Goal: Task Accomplishment & Management: Complete application form

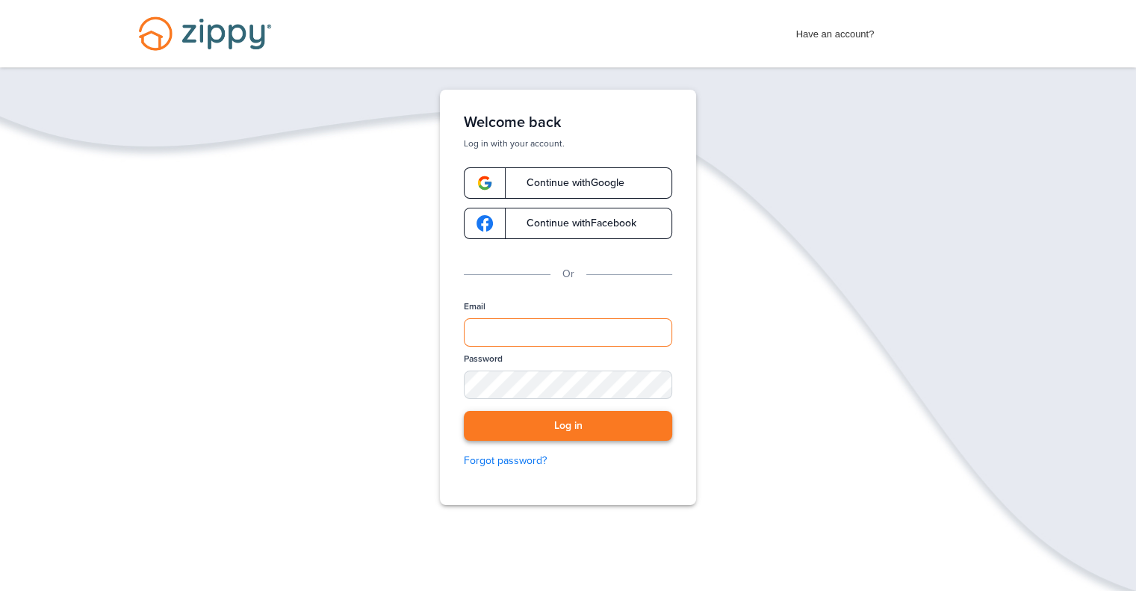
type input "**********"
click at [534, 432] on button "Log in" at bounding box center [568, 426] width 208 height 31
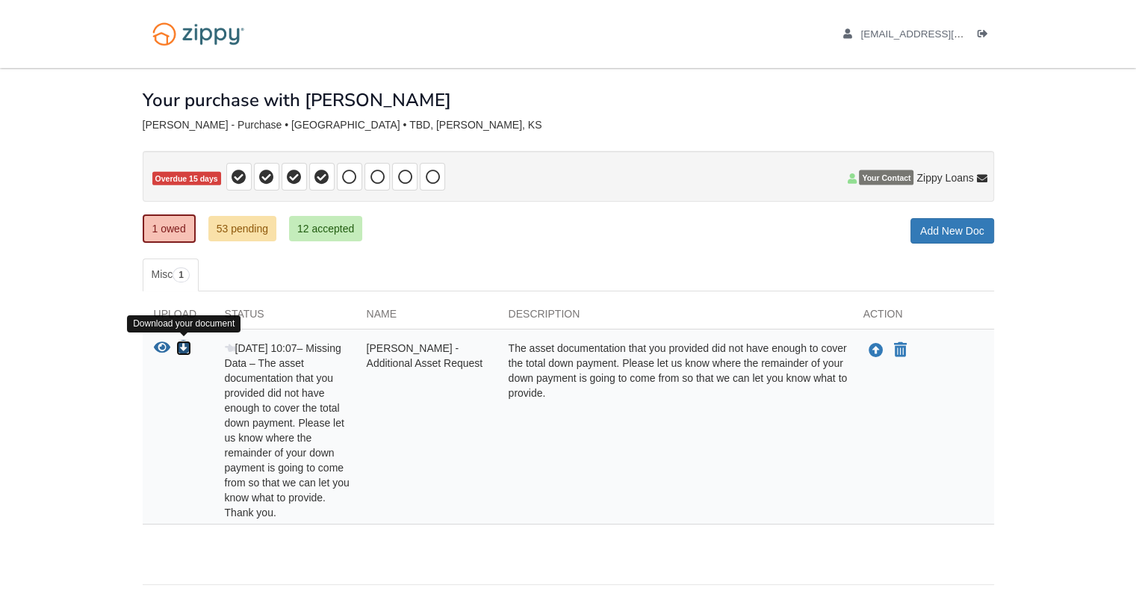
click at [181, 345] on icon "Download RAYMOND HARLEMAN - Additional Asset Request" at bounding box center [183, 348] width 15 height 15
drag, startPoint x: 947, startPoint y: 38, endPoint x: 854, endPoint y: 86, distance: 104.2
click at [854, 86] on div "Your purchase with [PERSON_NAME]" at bounding box center [568, 89] width 851 height 42
click at [1108, 505] on body "renegaderay72@gmail.com Logout" at bounding box center [568, 322] width 1136 height 645
click at [874, 344] on icon "Upload RAYMOND HARLEMAN - Additional Asset Request" at bounding box center [876, 351] width 15 height 15
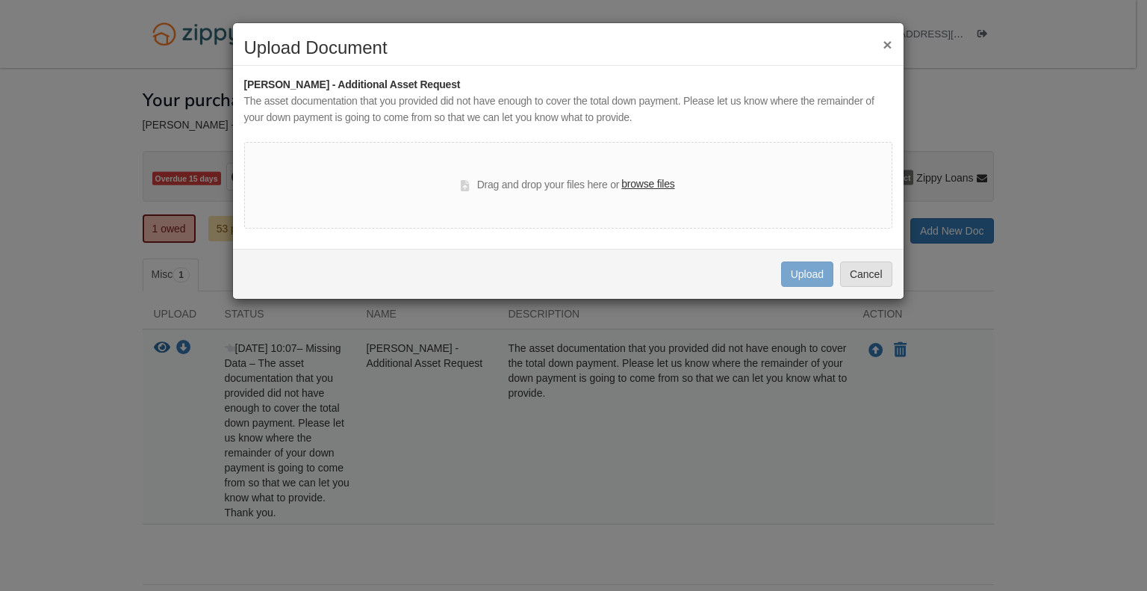
click at [645, 183] on label "browse files" at bounding box center [647, 184] width 53 height 16
click at [0, 0] on input "browse files" at bounding box center [0, 0] width 0 height 0
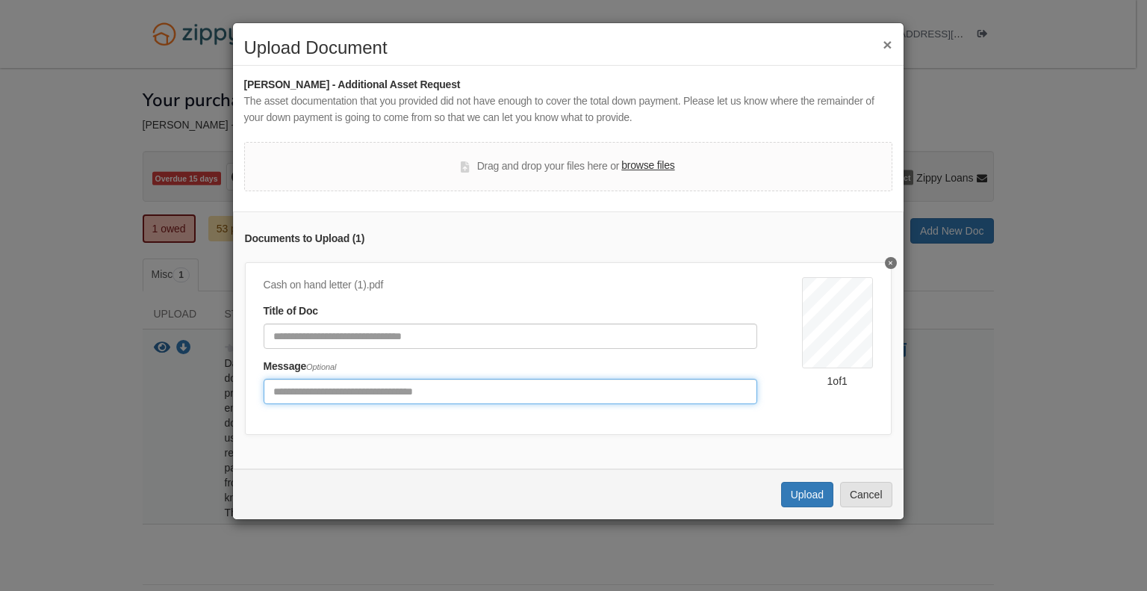
click at [315, 393] on input "Include any comments on this document" at bounding box center [511, 391] width 494 height 25
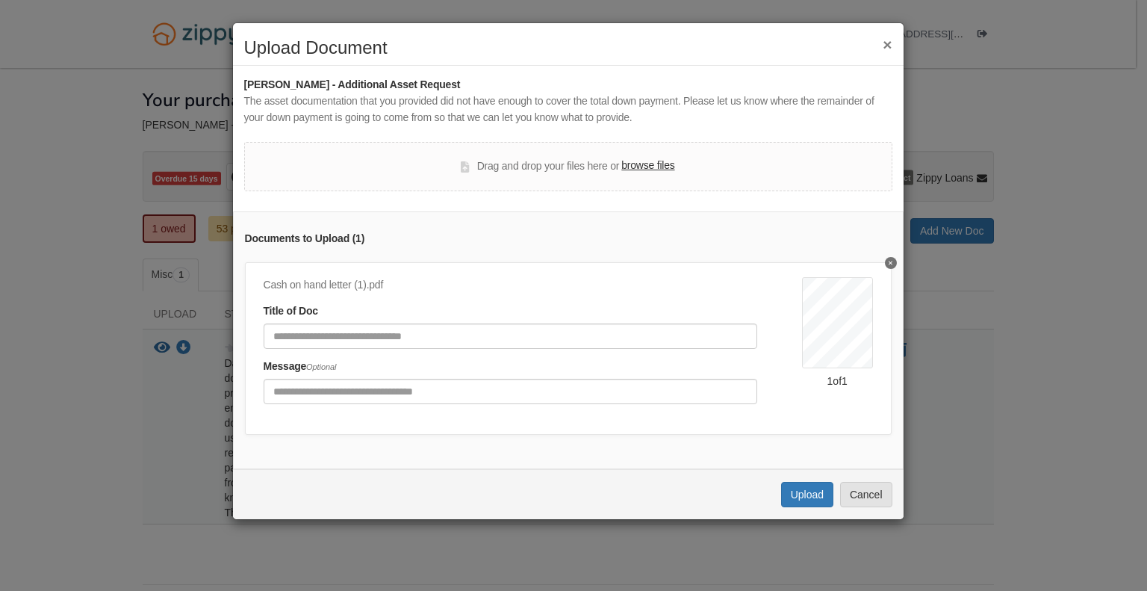
click at [885, 43] on button "×" at bounding box center [887, 45] width 9 height 16
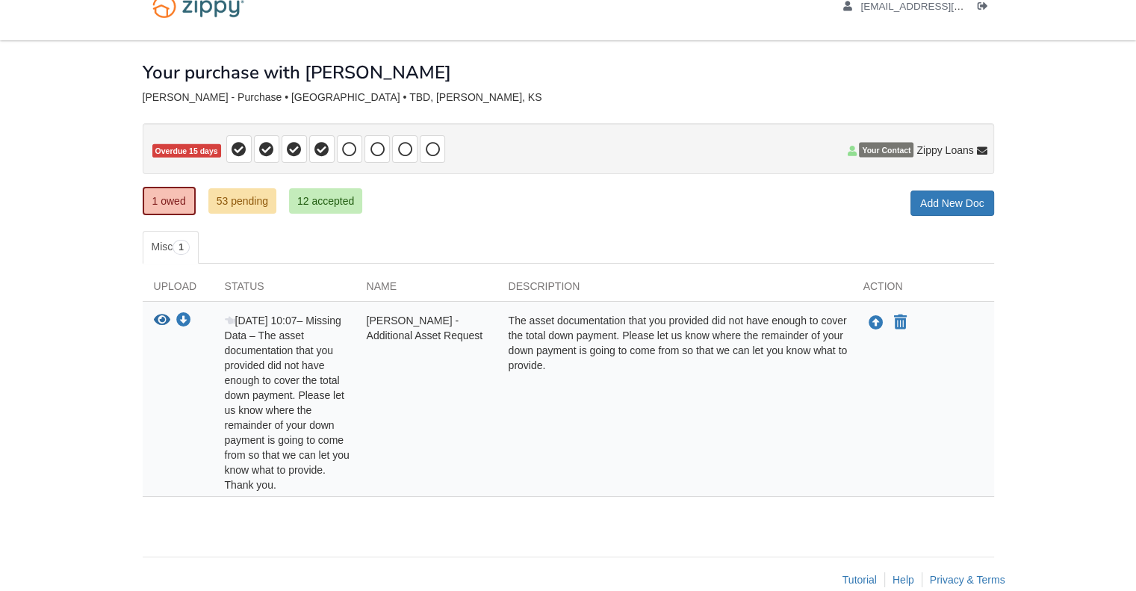
scroll to position [51, 0]
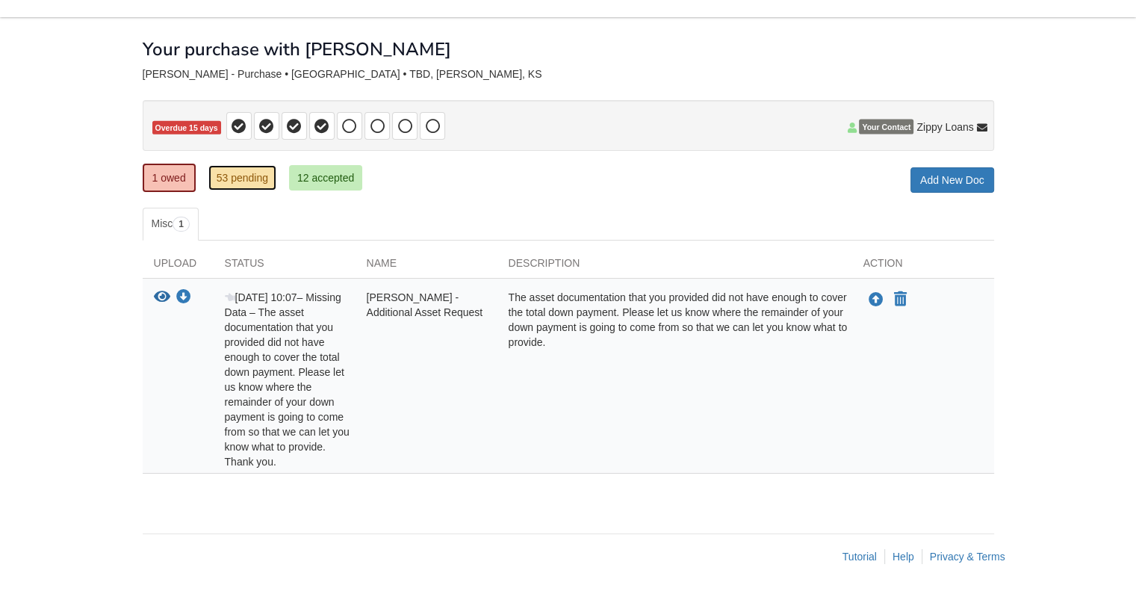
click at [240, 178] on link "53 pending" at bounding box center [242, 177] width 68 height 25
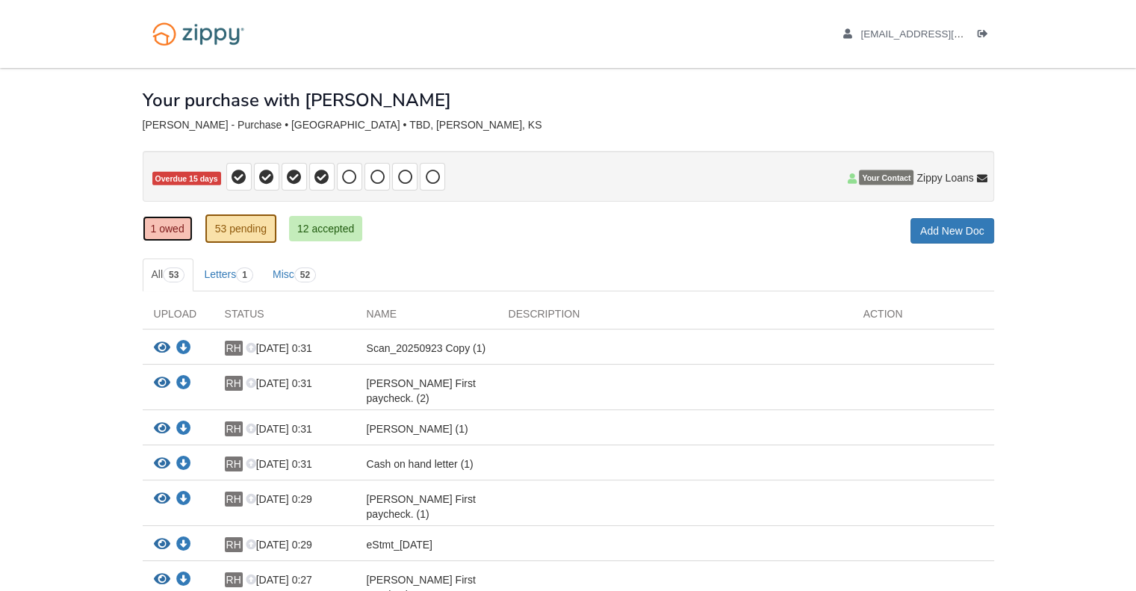
click at [170, 229] on link "1 owed" at bounding box center [168, 228] width 50 height 25
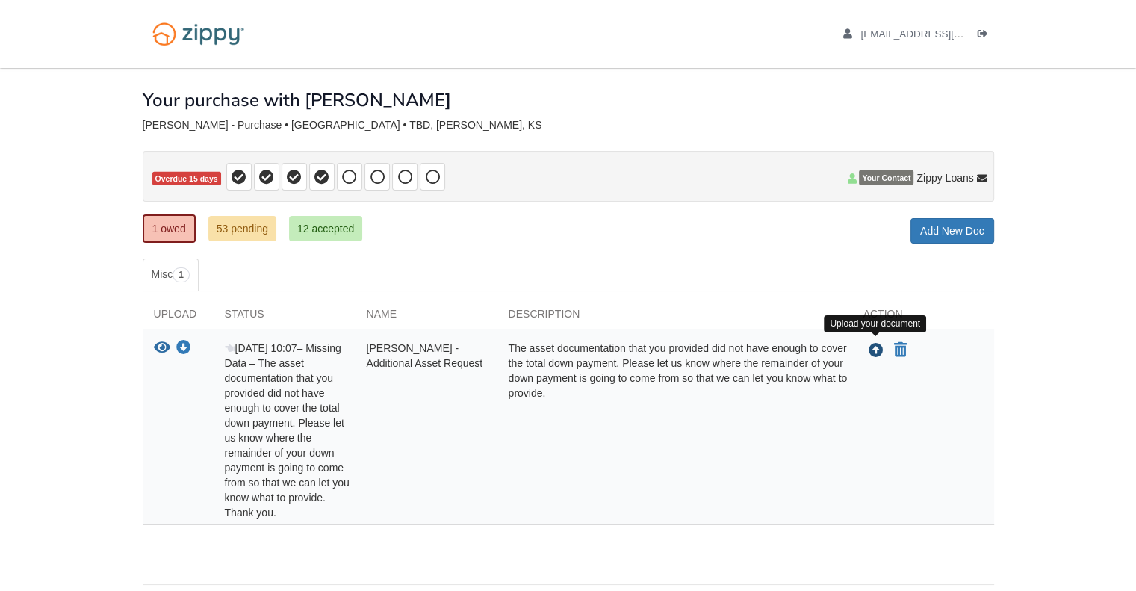
click at [873, 353] on icon "Upload RAYMOND HARLEMAN - Additional Asset Request" at bounding box center [876, 351] width 15 height 15
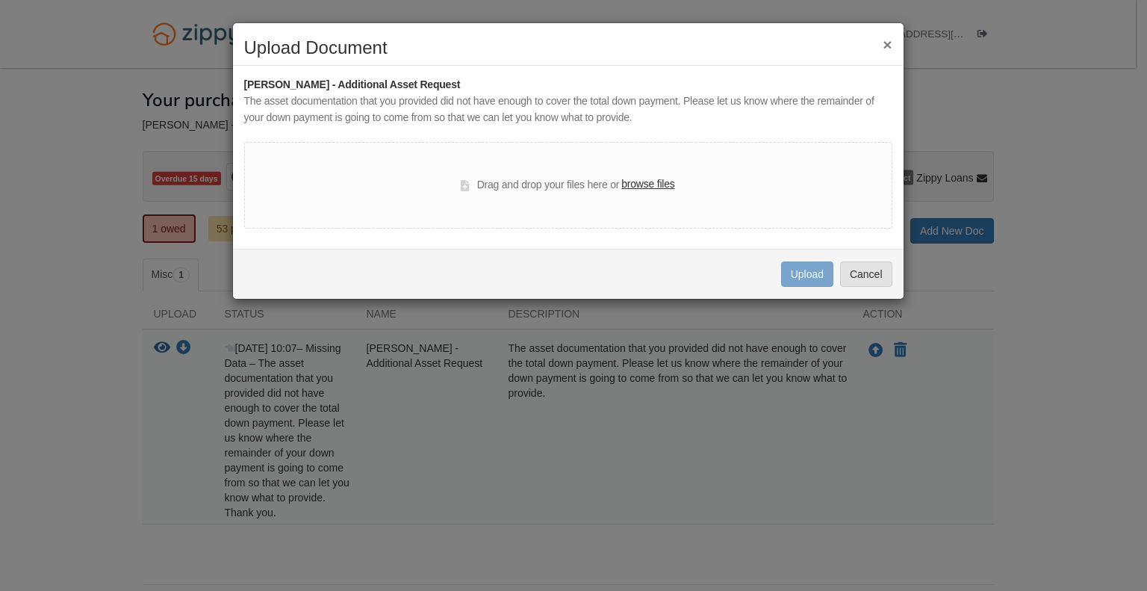
click at [651, 182] on label "browse files" at bounding box center [647, 184] width 53 height 16
click at [0, 0] on input "browse files" at bounding box center [0, 0] width 0 height 0
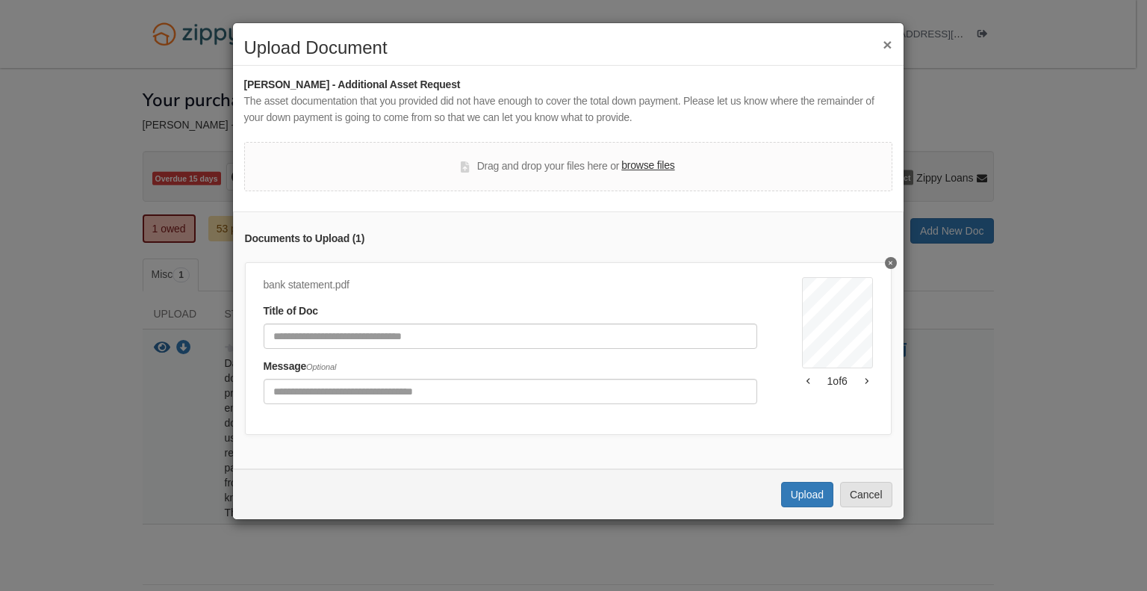
click at [639, 164] on label "browse files" at bounding box center [647, 166] width 53 height 16
click at [0, 0] on input "browse files" at bounding box center [0, 0] width 0 height 0
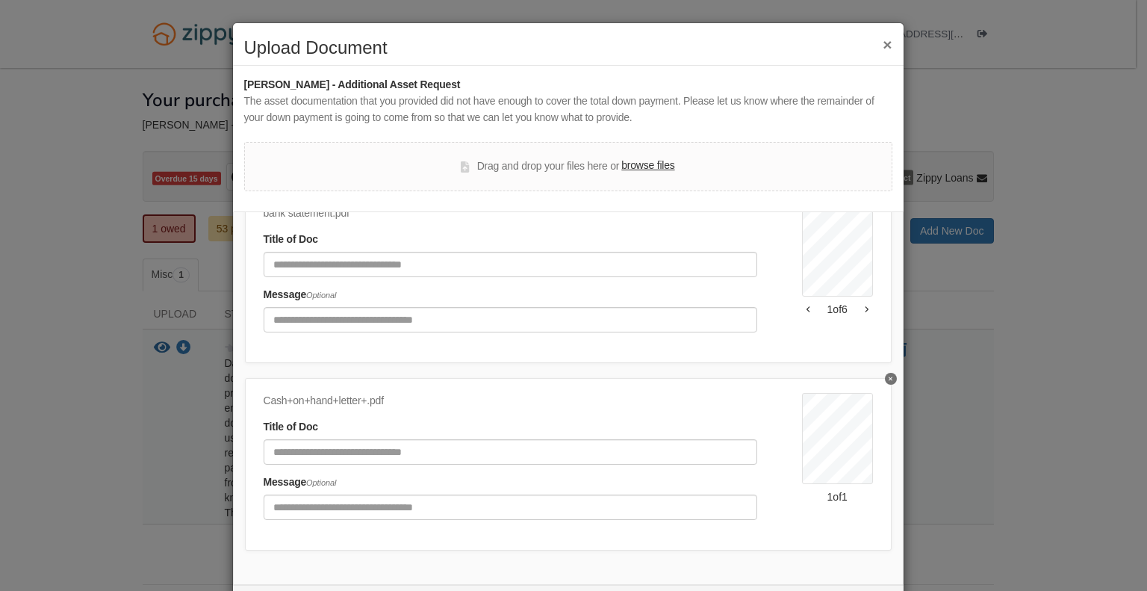
scroll to position [66, 0]
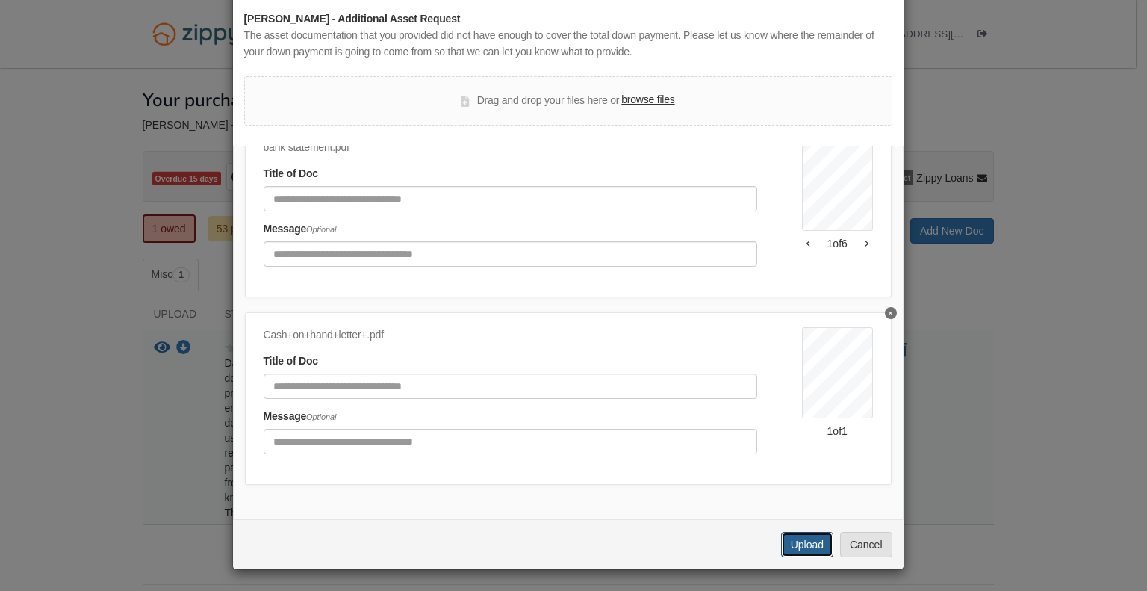
click at [795, 550] on button "Upload" at bounding box center [807, 544] width 52 height 25
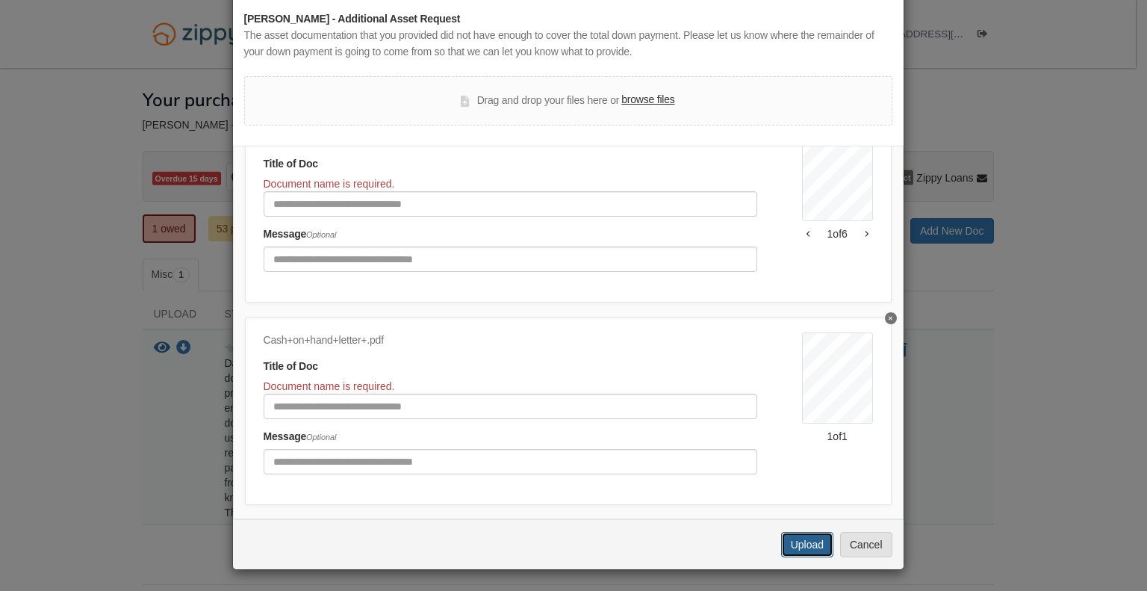
click at [795, 546] on button "Upload" at bounding box center [807, 544] width 52 height 25
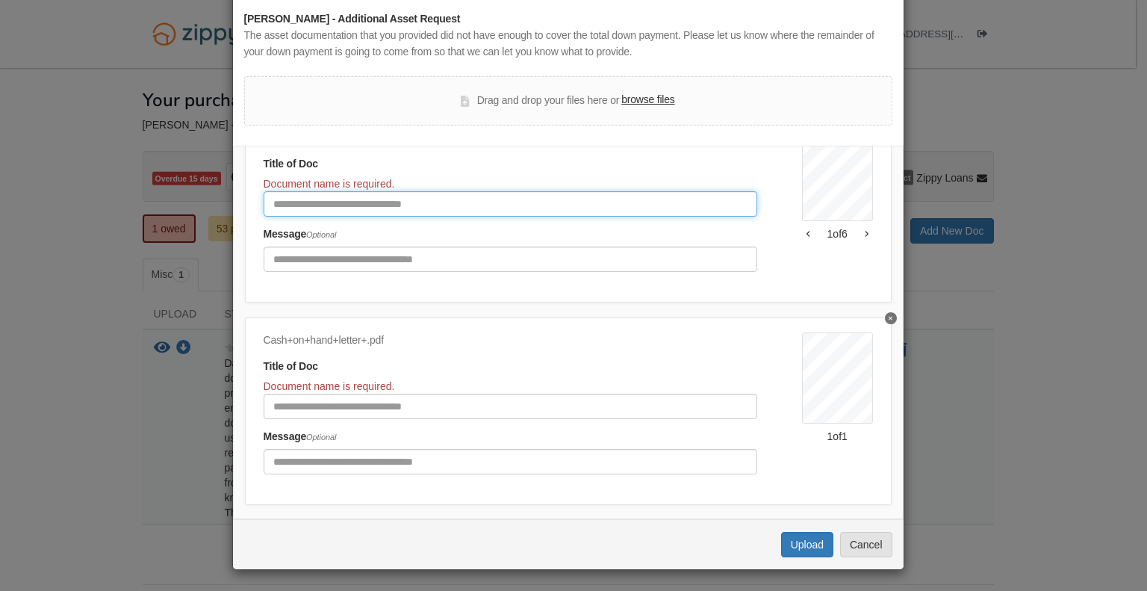
click at [267, 206] on input "Document Title" at bounding box center [511, 203] width 494 height 25
type input "**********"
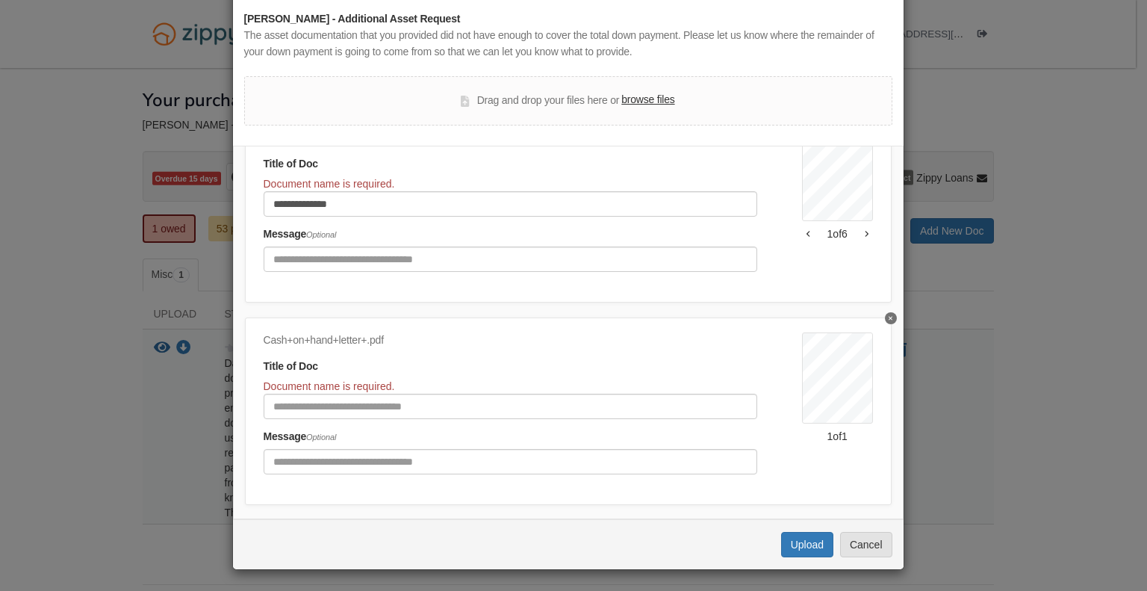
scroll to position [0, 0]
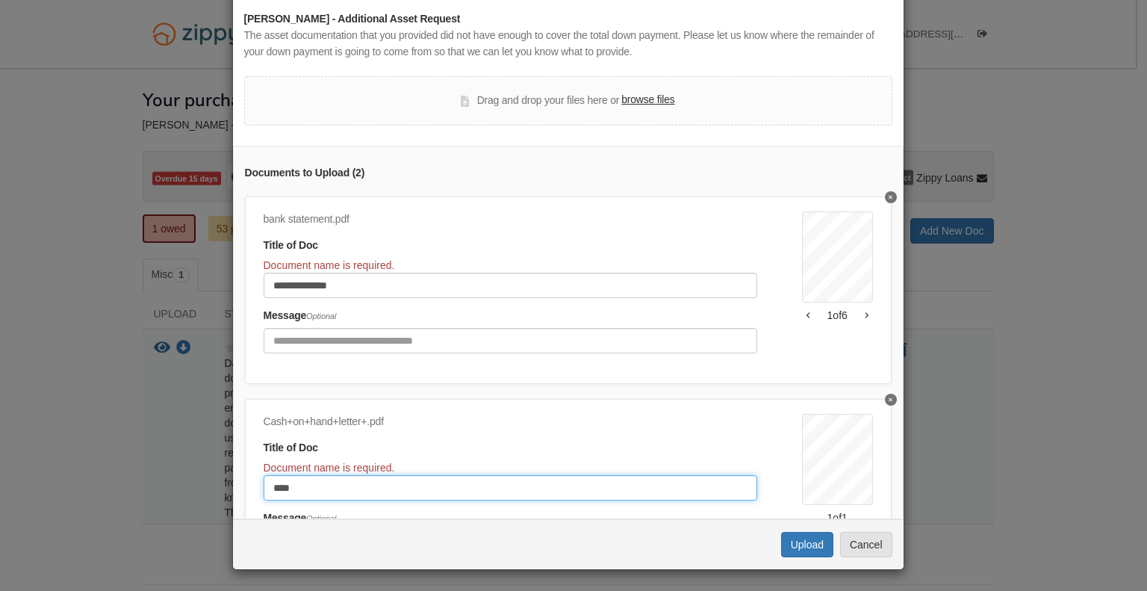
type input "**********"
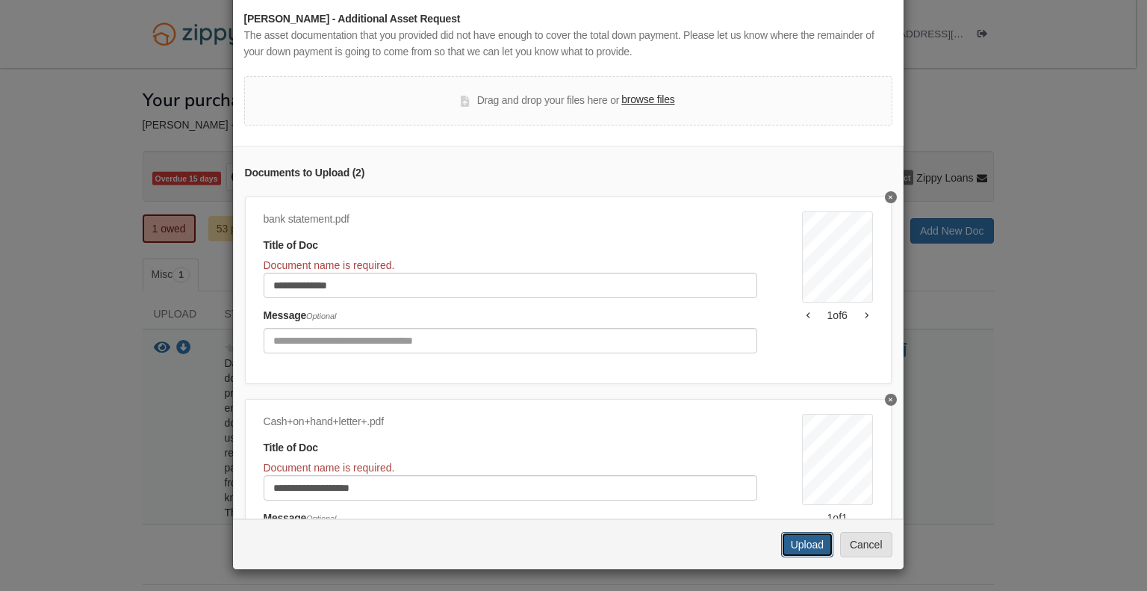
click at [791, 546] on button "Upload" at bounding box center [807, 544] width 52 height 25
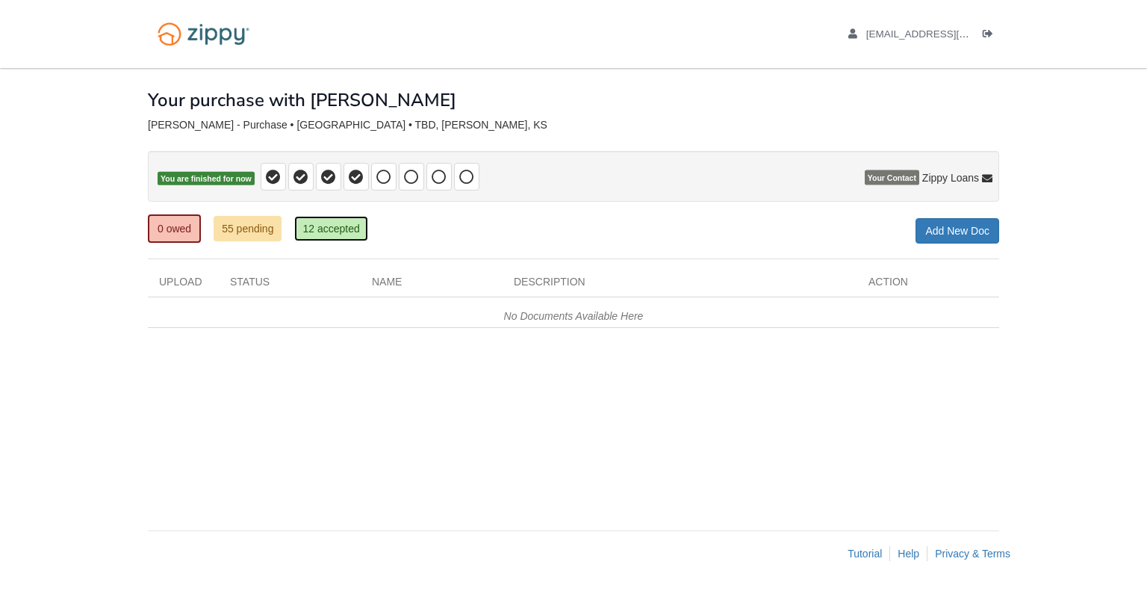
click at [317, 227] on link "12 accepted" at bounding box center [330, 228] width 73 height 25
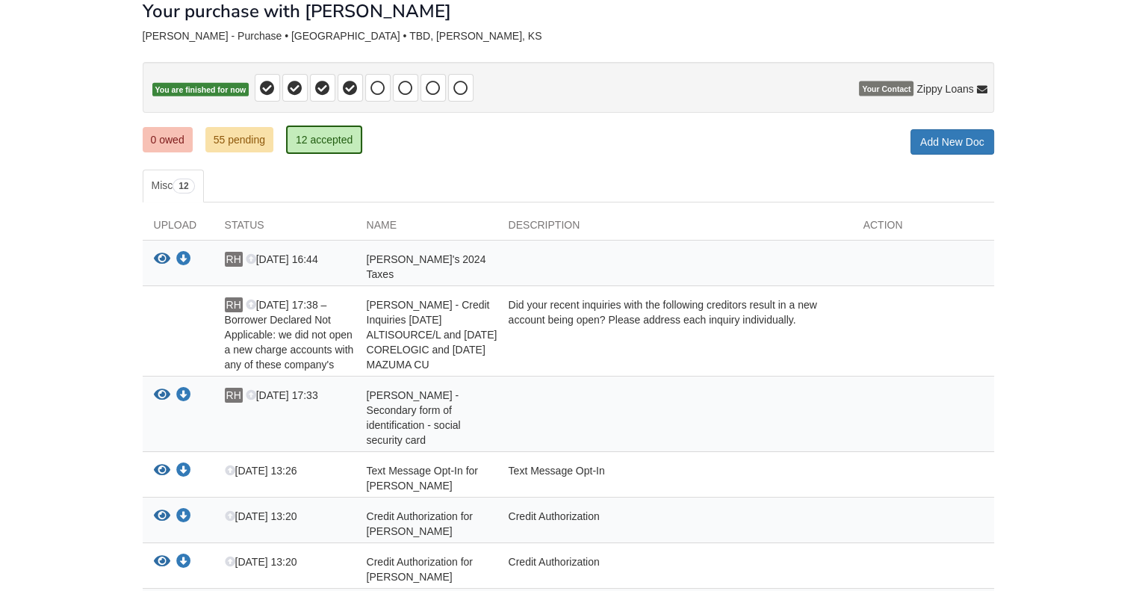
scroll to position [78, 0]
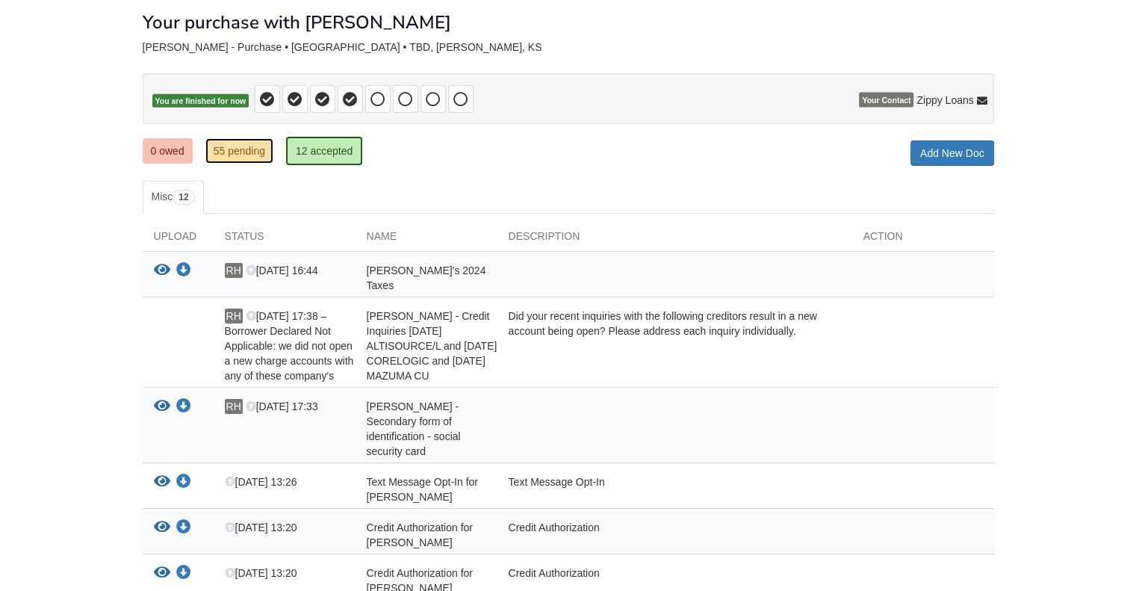
click at [248, 151] on link "55 pending" at bounding box center [239, 150] width 68 height 25
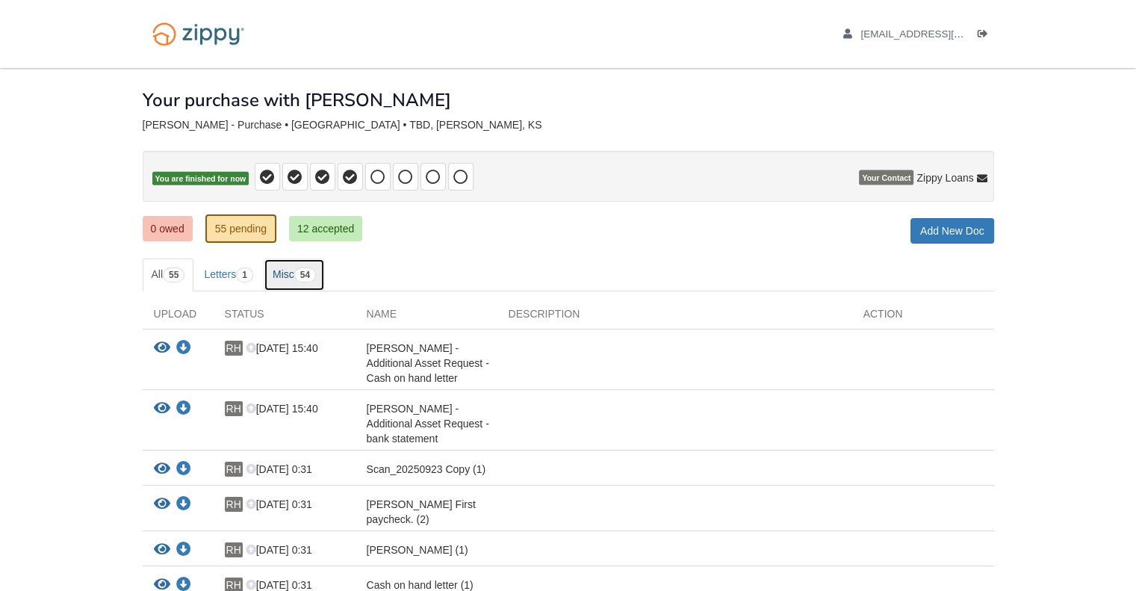
click at [293, 272] on link "Misc 54" at bounding box center [294, 274] width 61 height 33
click at [336, 227] on link "12 accepted" at bounding box center [325, 228] width 73 height 25
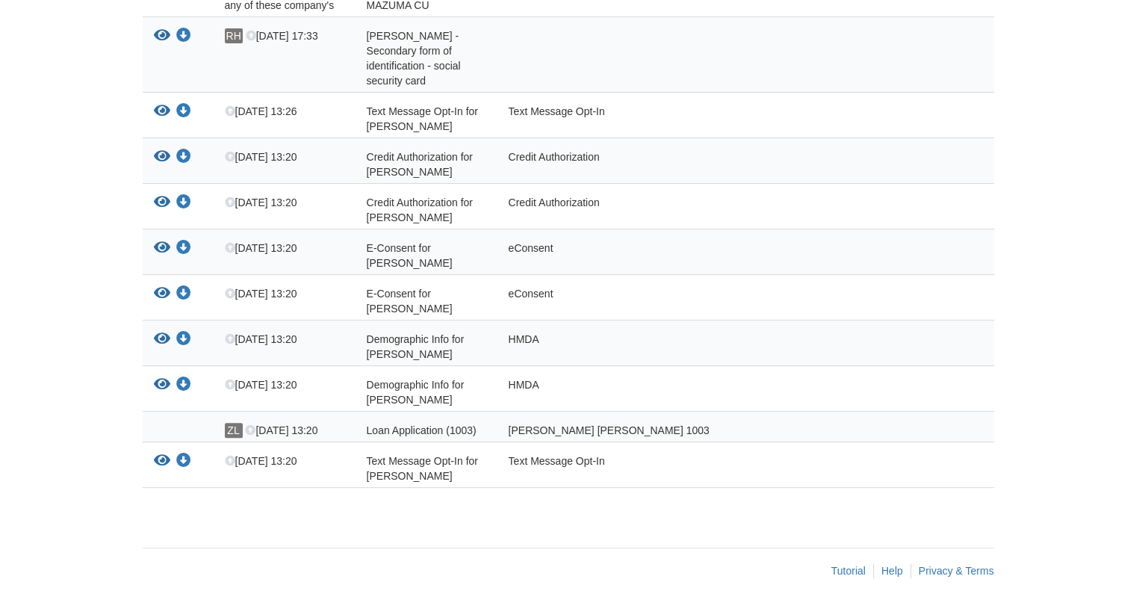
scroll to position [451, 0]
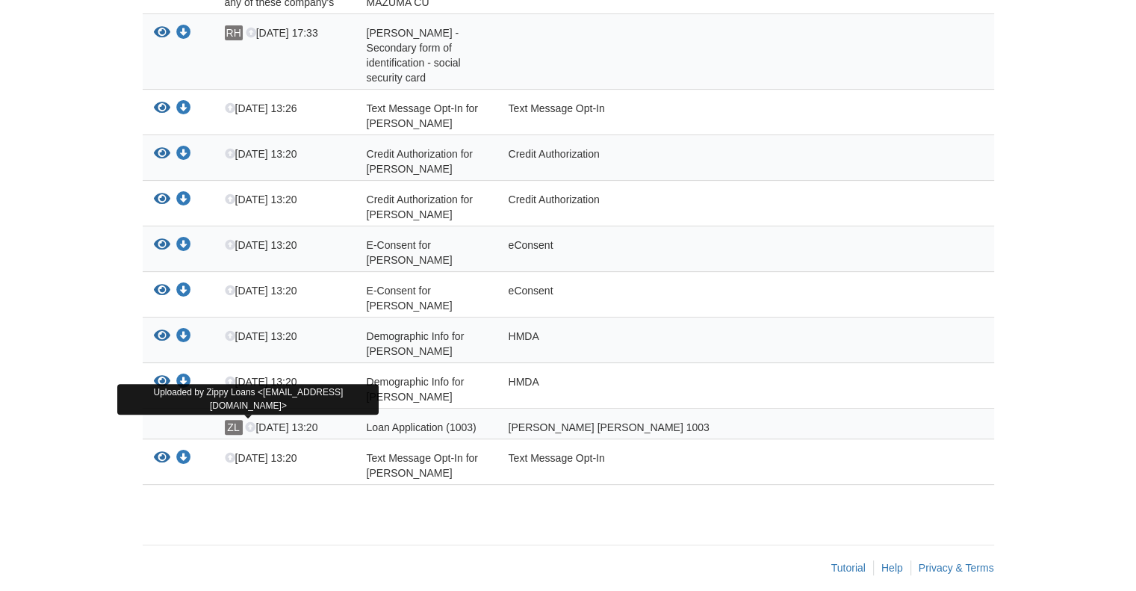
click at [232, 420] on span "ZL" at bounding box center [234, 427] width 18 height 15
click at [237, 420] on span "ZL" at bounding box center [234, 427] width 18 height 15
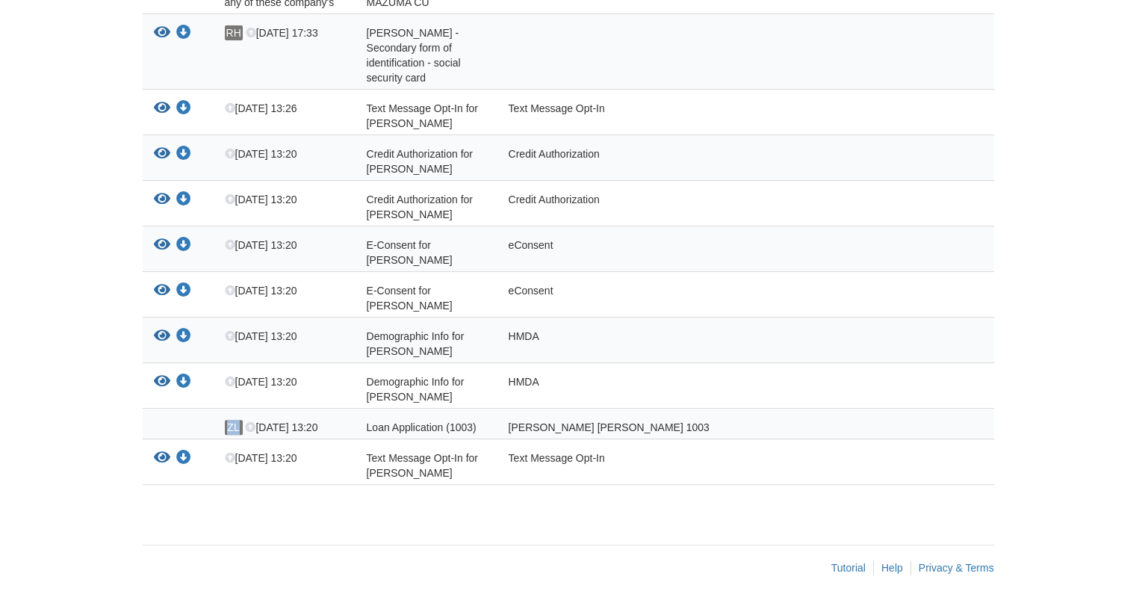
click at [237, 420] on span "ZL" at bounding box center [234, 427] width 18 height 15
click at [409, 421] on span "Loan Application (1003)" at bounding box center [422, 427] width 110 height 12
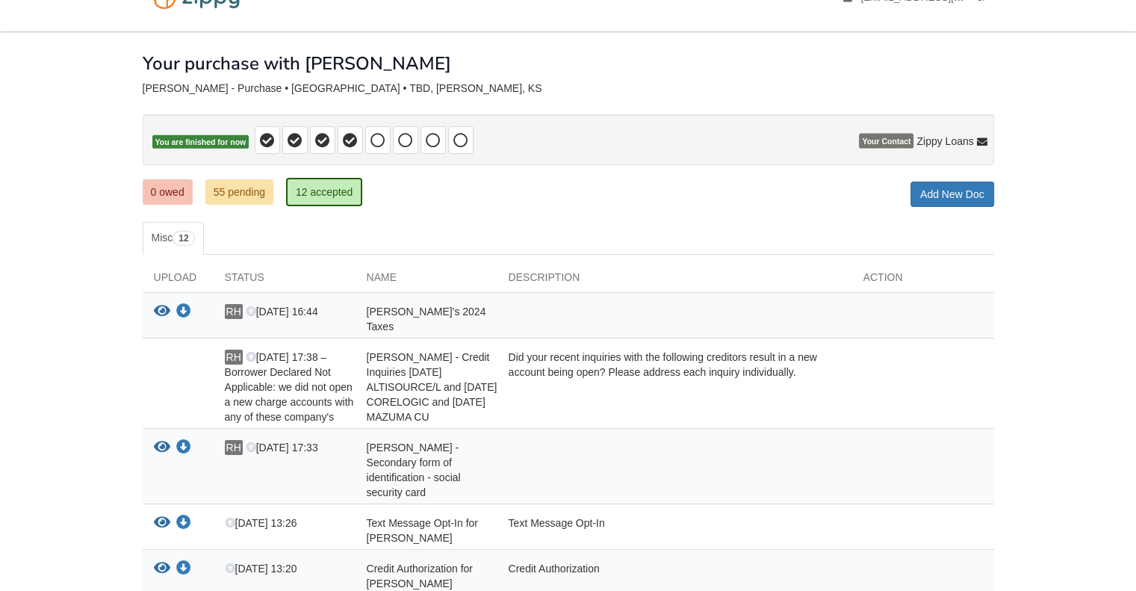
scroll to position [0, 0]
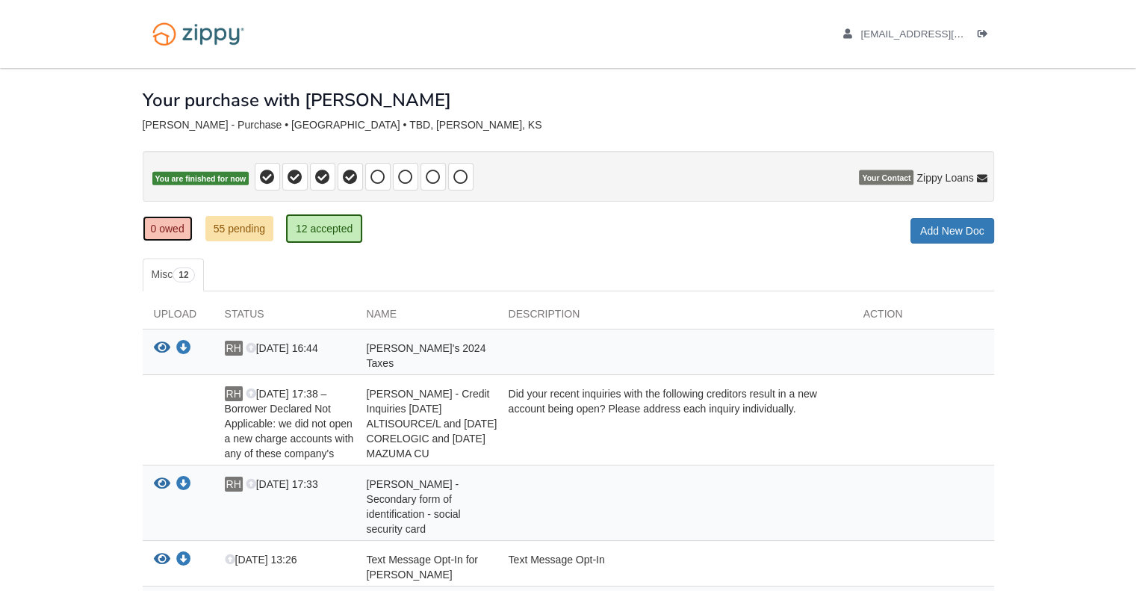
click at [183, 225] on link "0 owed" at bounding box center [168, 228] width 50 height 25
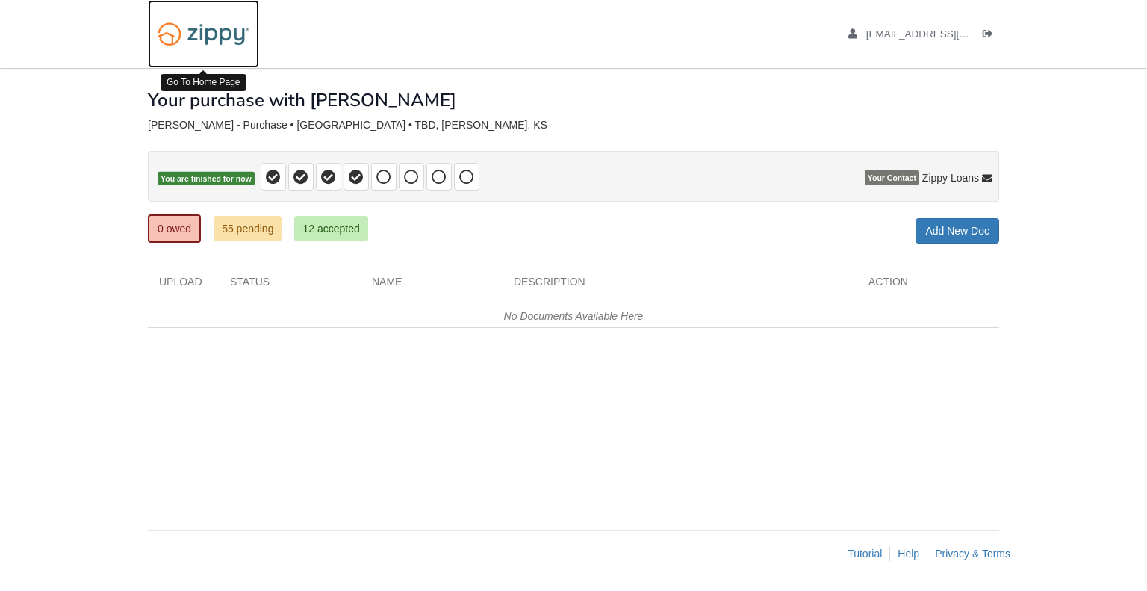
click at [217, 32] on img at bounding box center [203, 34] width 111 height 38
